Goal: Information Seeking & Learning: Learn about a topic

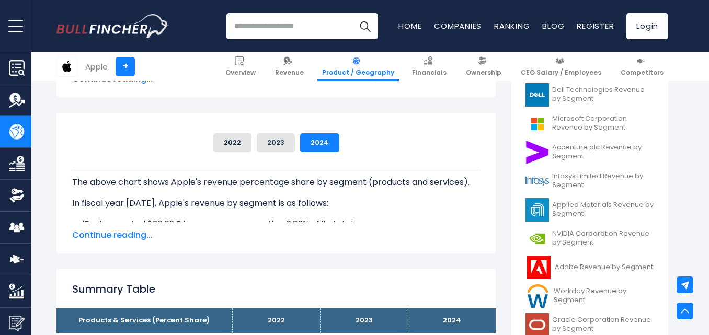
scroll to position [208, 0]
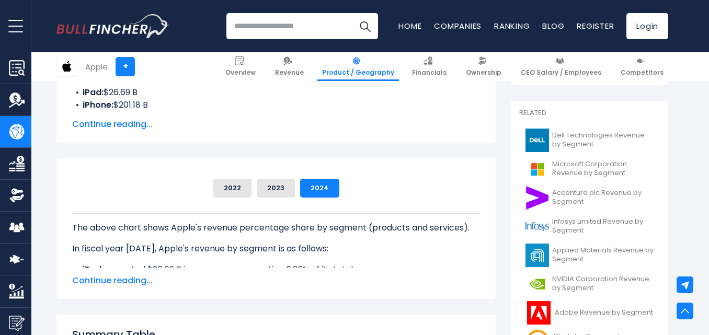
click at [141, 128] on span "Continue reading..." at bounding box center [276, 124] width 408 height 13
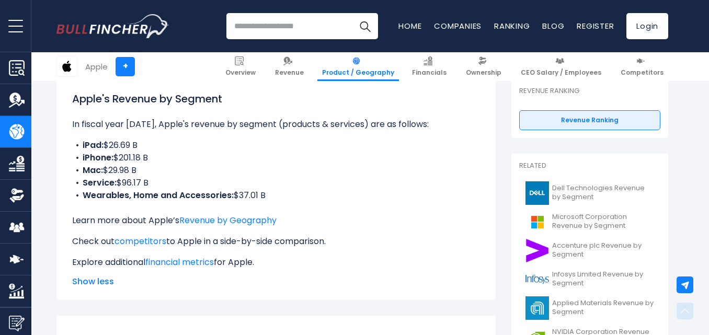
scroll to position [151, 0]
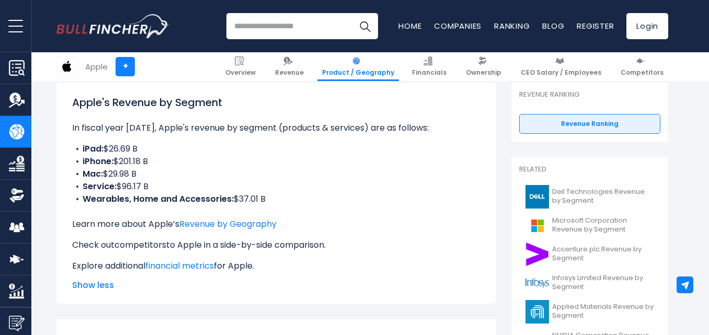
click at [166, 243] on link "competitors" at bounding box center [141, 245] width 52 height 12
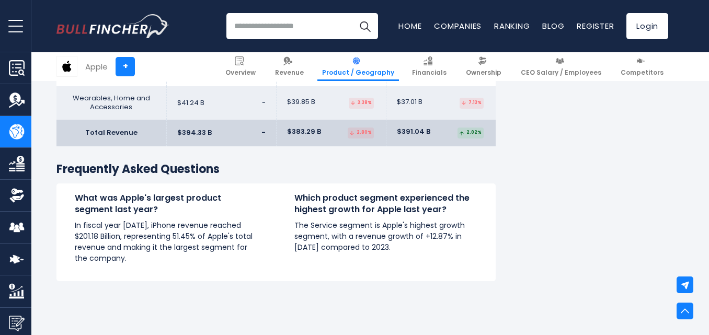
scroll to position [1196, 0]
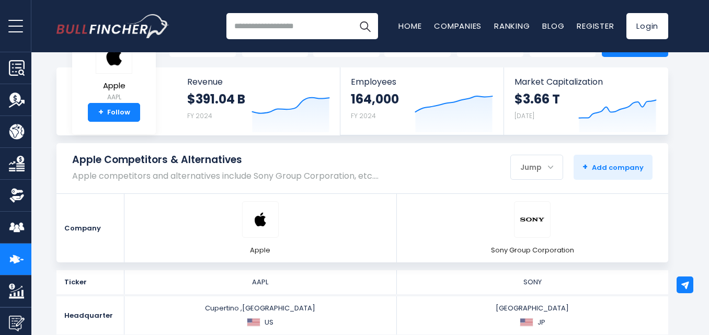
scroll to position [32, 0]
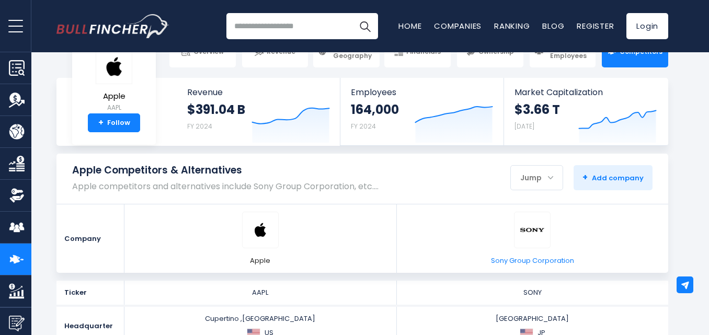
click at [549, 257] on span "Sony Group Corporation" at bounding box center [532, 260] width 83 height 9
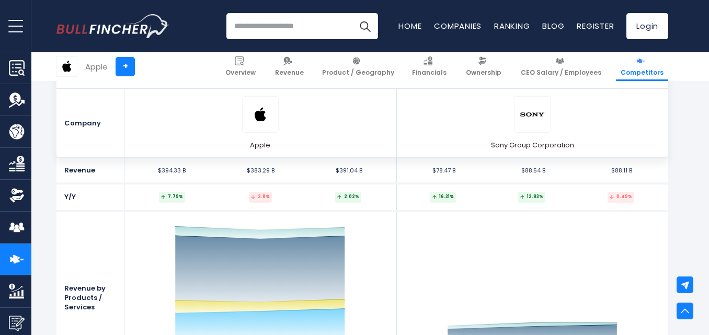
scroll to position [0, 0]
